Goal: Task Accomplishment & Management: Manage account settings

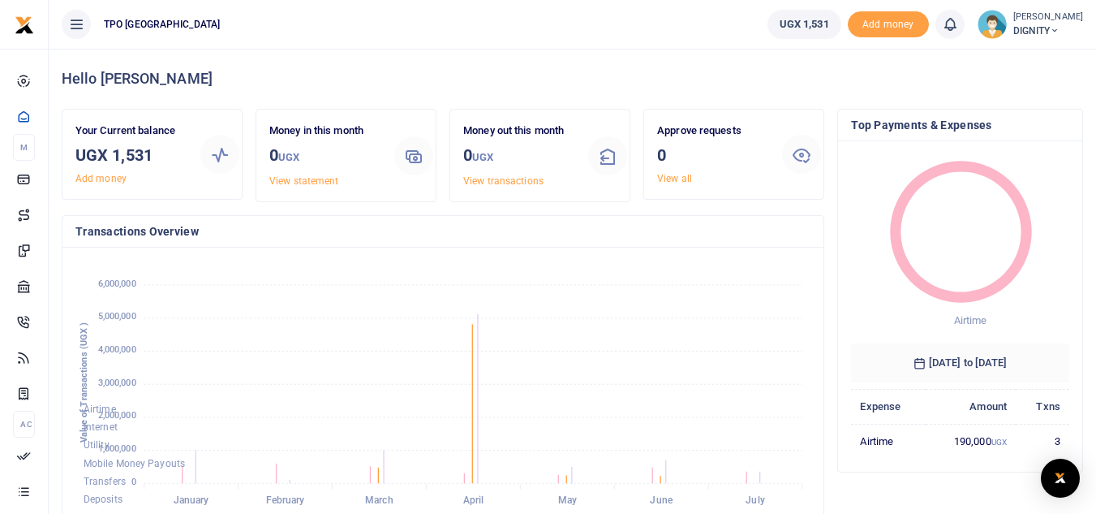
click at [994, 27] on img at bounding box center [992, 24] width 29 height 29
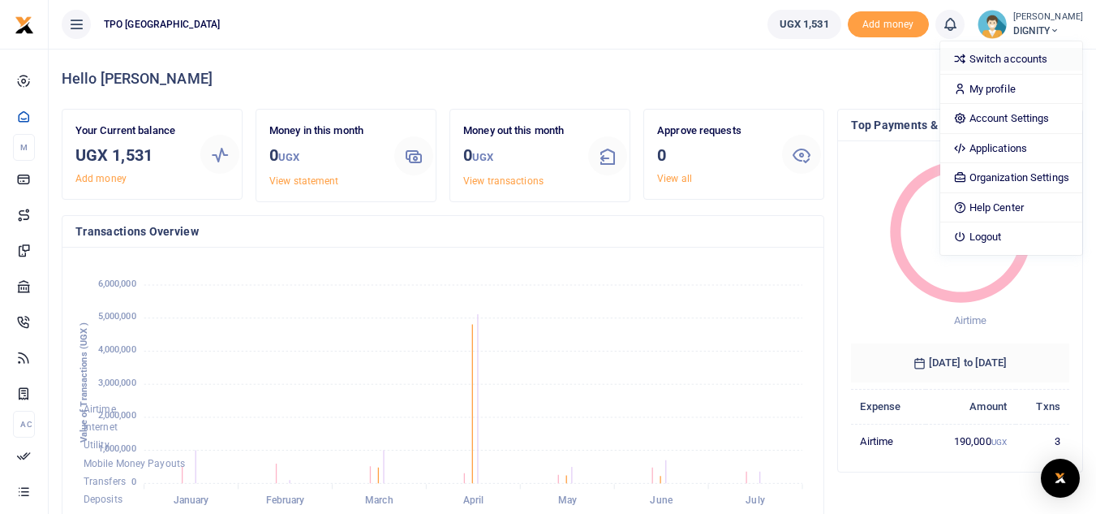
click at [1008, 62] on link "Switch accounts" at bounding box center [1012, 59] width 142 height 23
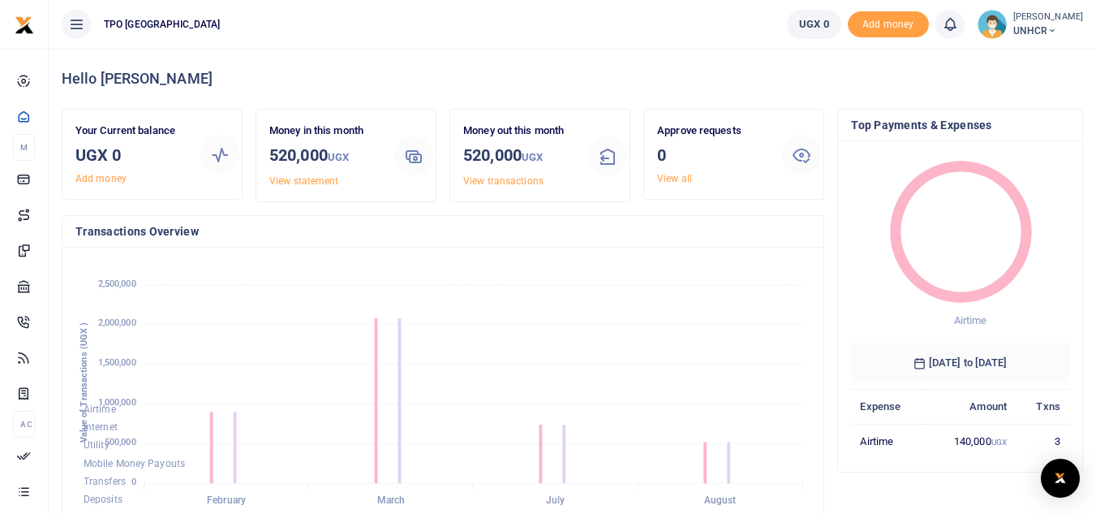
click at [985, 26] on img at bounding box center [992, 24] width 29 height 29
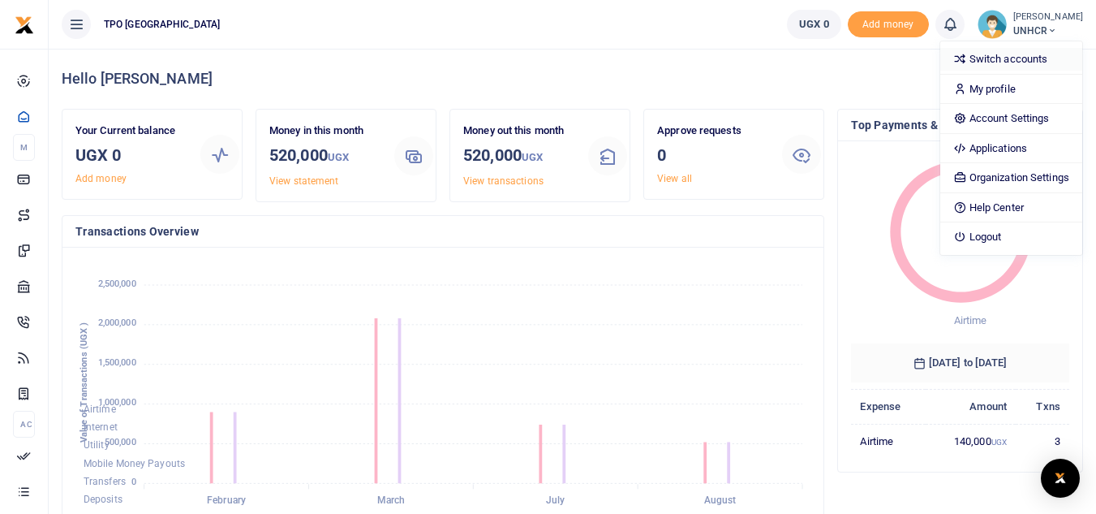
click at [994, 58] on link "Switch accounts" at bounding box center [1012, 59] width 142 height 23
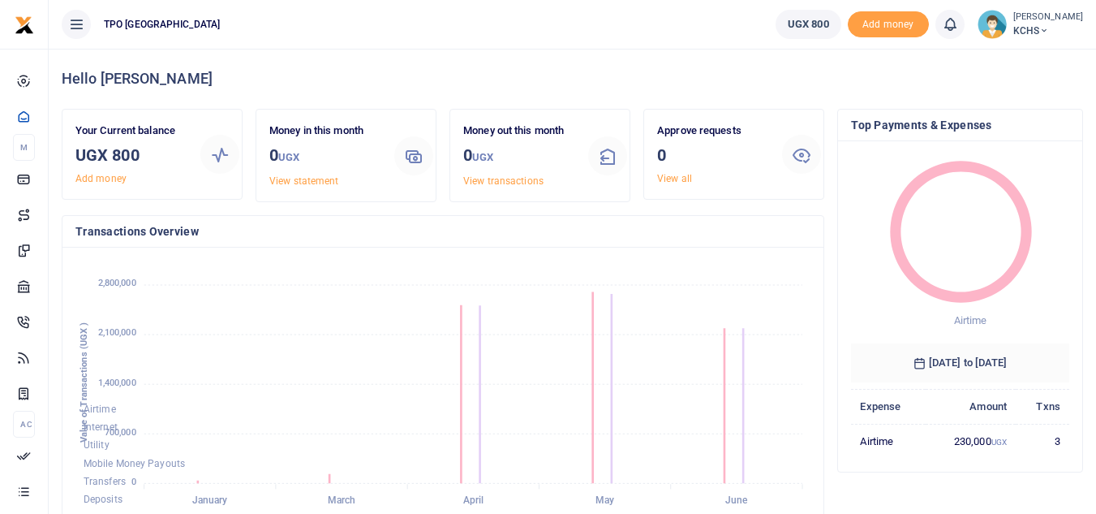
click at [986, 37] on img at bounding box center [992, 24] width 29 height 29
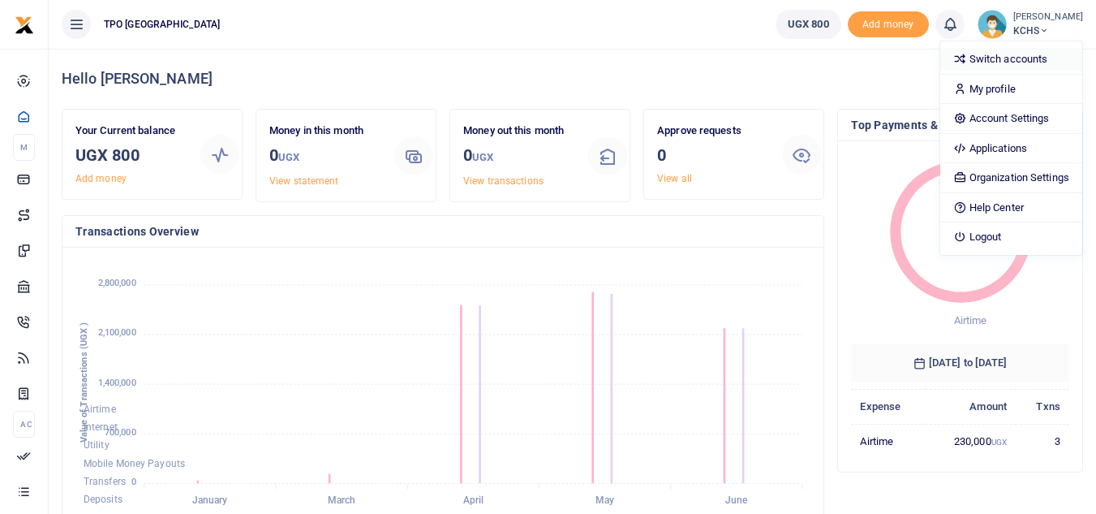
click at [1003, 56] on link "Switch accounts" at bounding box center [1012, 59] width 142 height 23
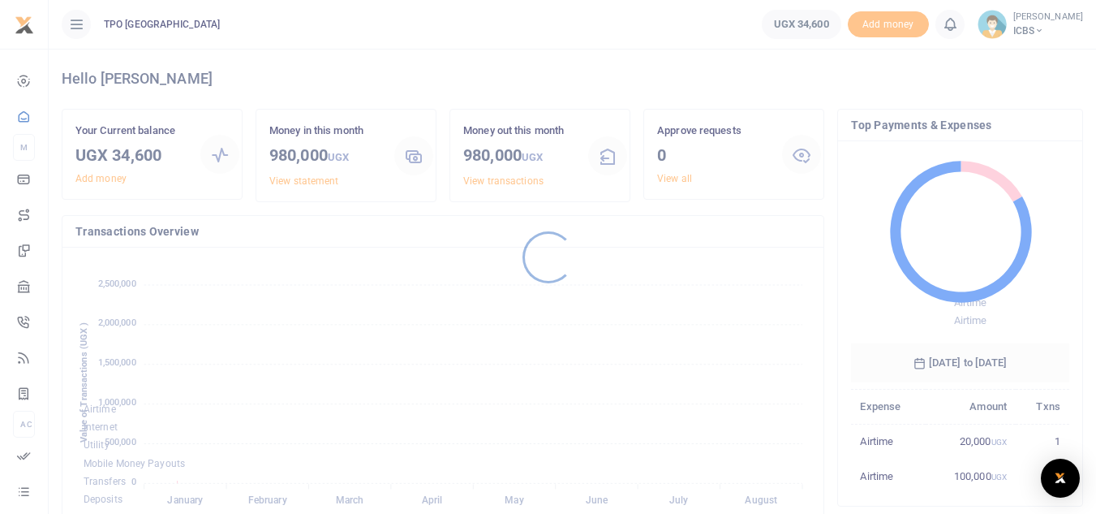
scroll to position [13, 13]
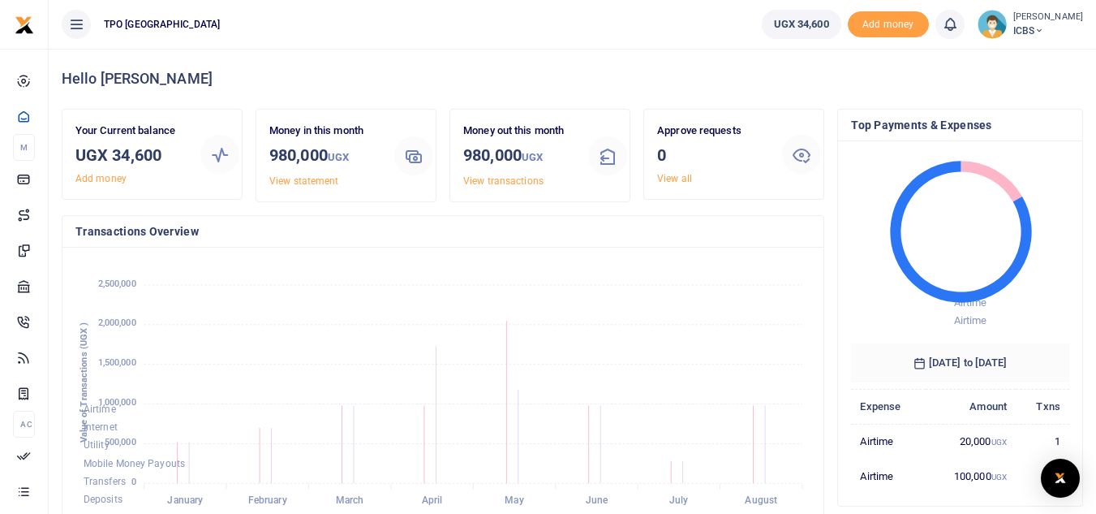
click at [991, 32] on img at bounding box center [992, 24] width 29 height 29
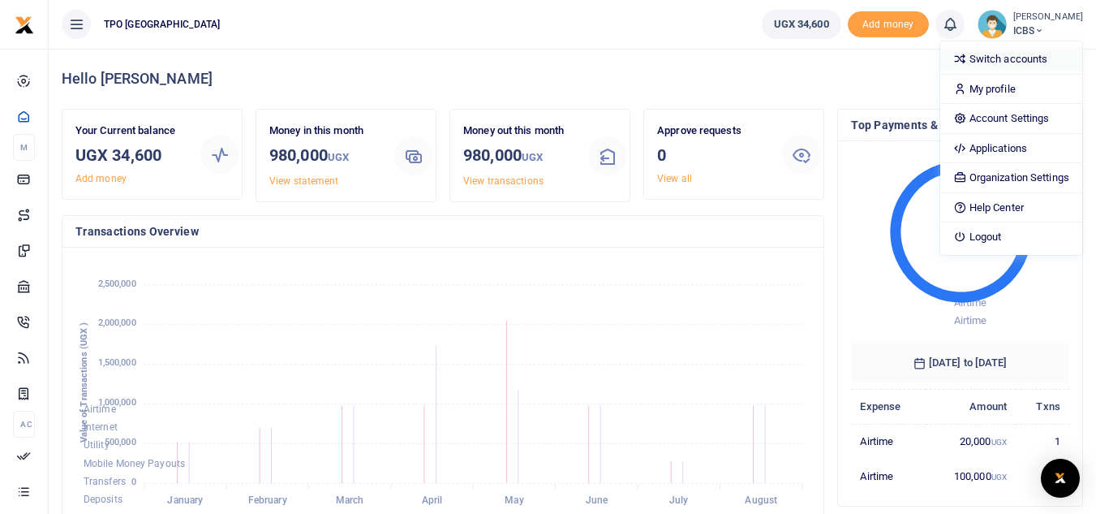
click at [992, 62] on link "Switch accounts" at bounding box center [1012, 59] width 142 height 23
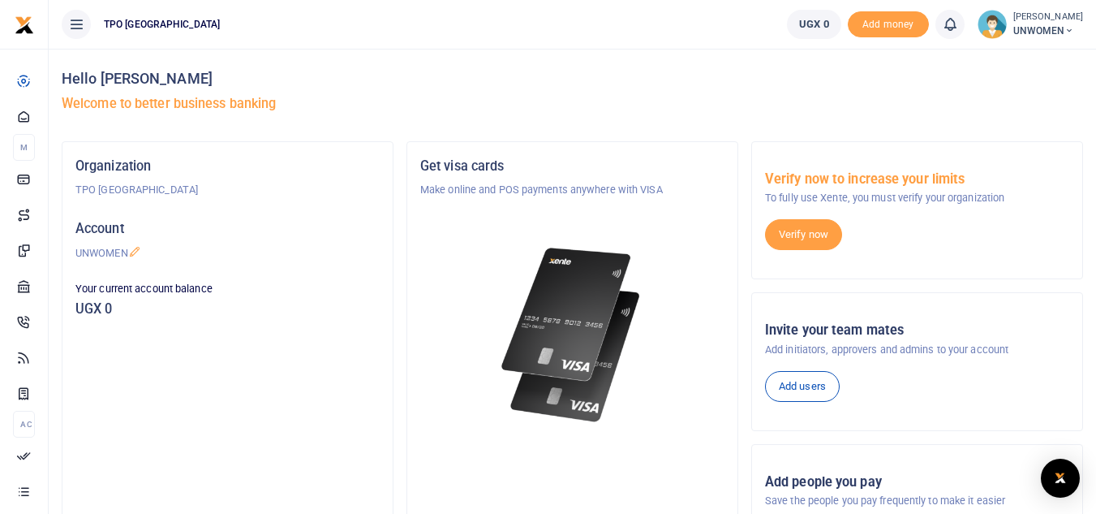
click at [989, 28] on img at bounding box center [992, 24] width 29 height 29
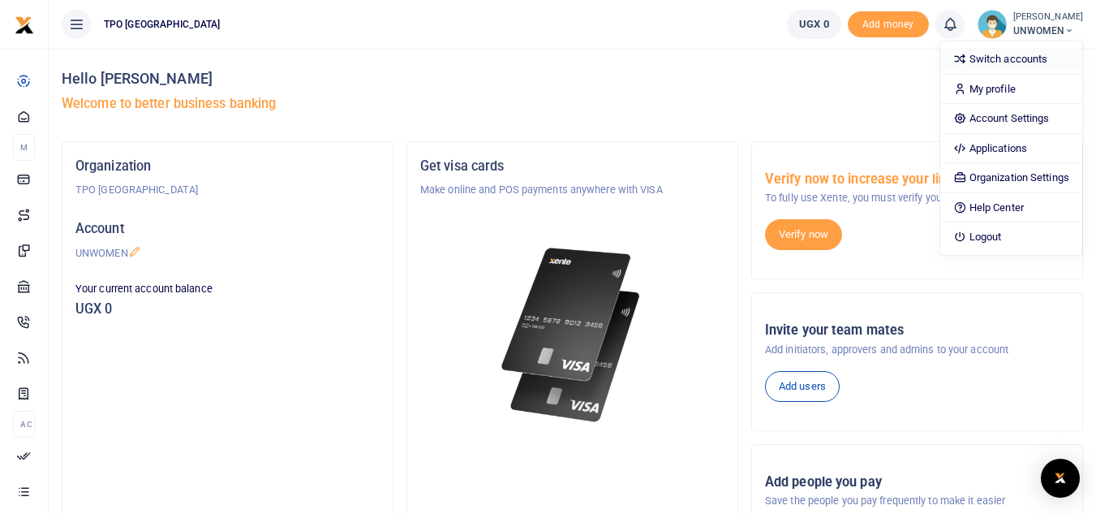
click at [1009, 59] on link "Switch accounts" at bounding box center [1012, 59] width 142 height 23
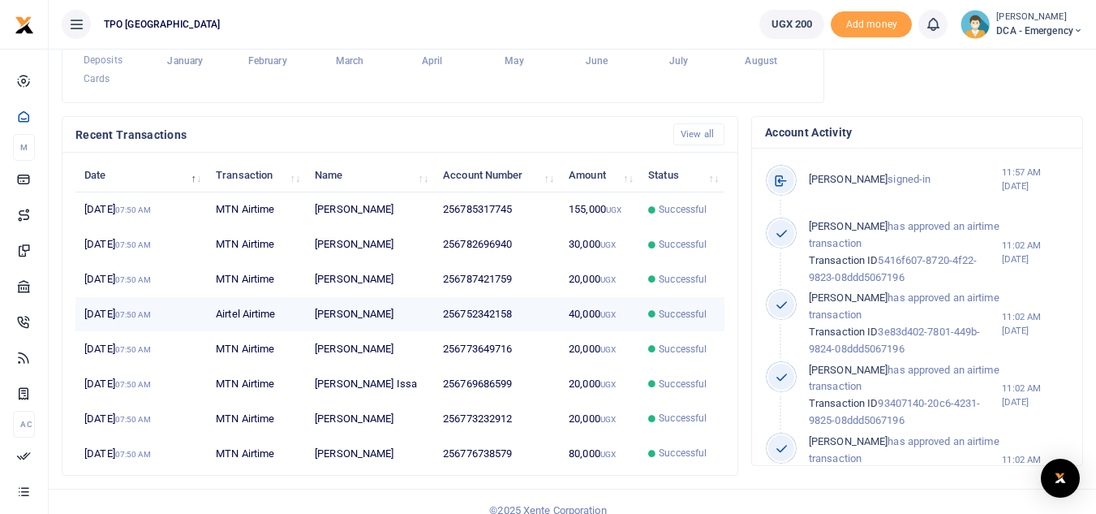
scroll to position [456, 0]
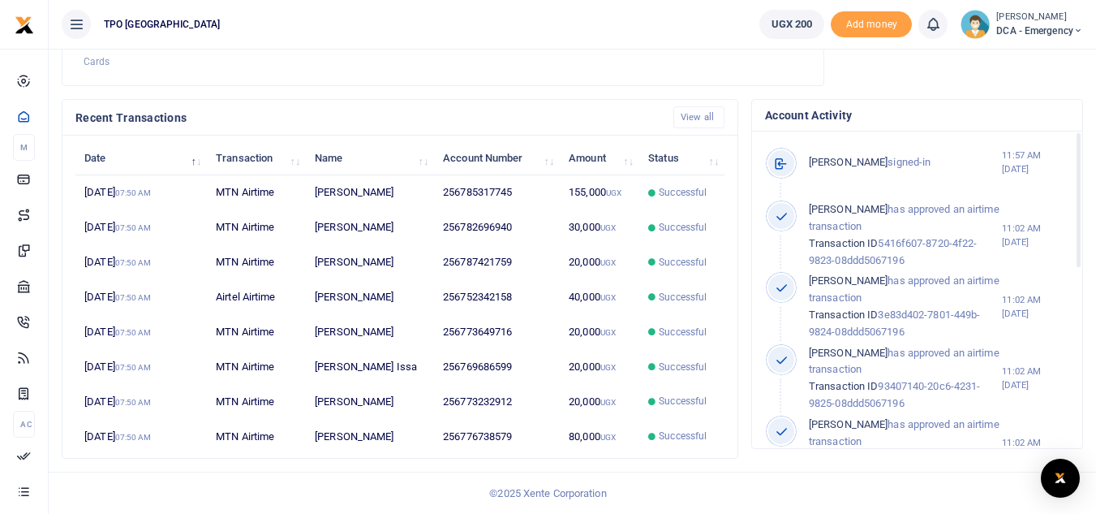
click at [971, 27] on img at bounding box center [975, 24] width 29 height 29
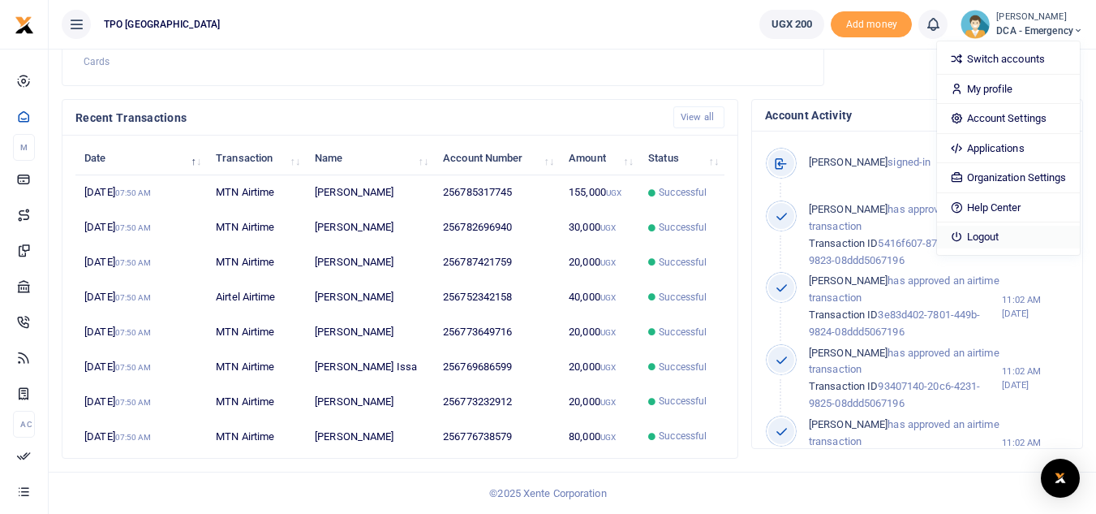
click at [988, 238] on link "Logout" at bounding box center [1008, 237] width 142 height 23
